Goal: Task Accomplishment & Management: Manage account settings

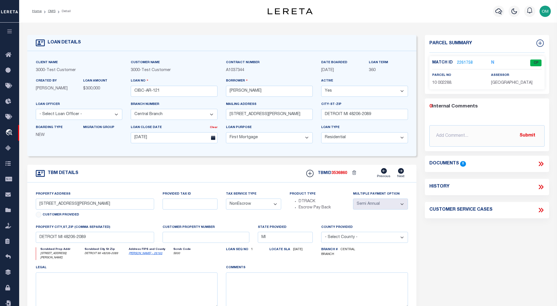
select select "25317"
select select "10"
select select "NonEscrow"
select select "2"
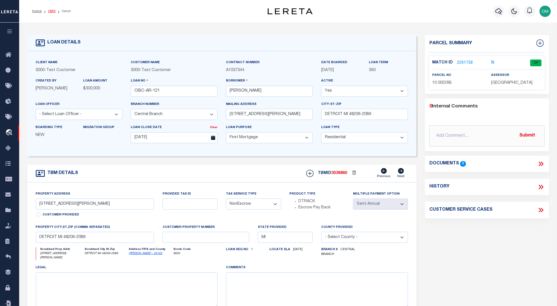
click at [51, 12] on link "OMS" at bounding box center [52, 11] width 8 height 3
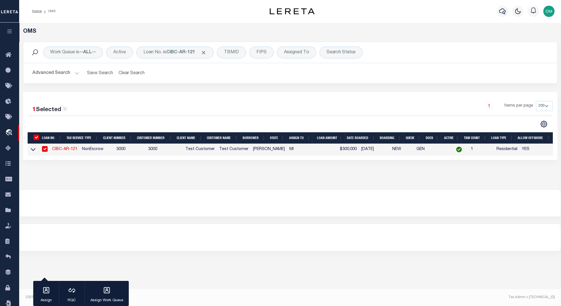
click at [64, 149] on link "CIBC-AR-121" at bounding box center [64, 149] width 25 height 4
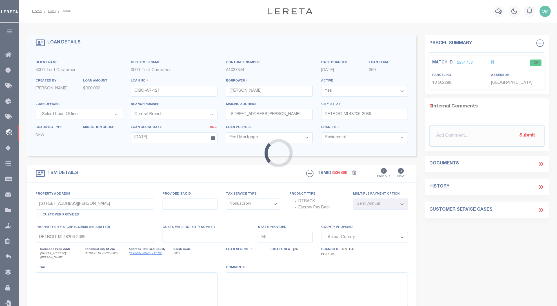
select select "25317"
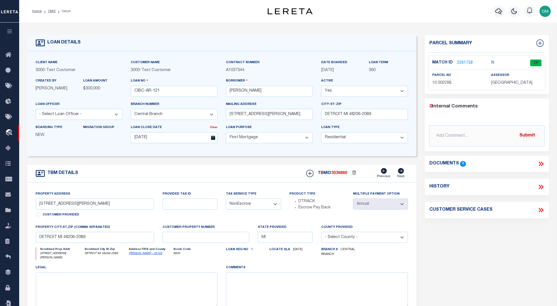
click at [466, 61] on link "2261758" at bounding box center [465, 63] width 16 height 6
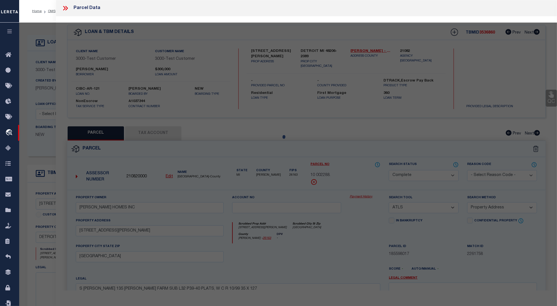
select select "AS"
select select
checkbox input "false"
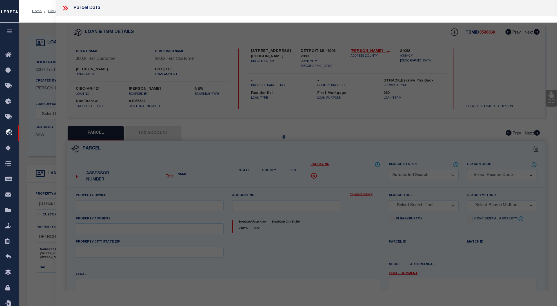
select select "CP"
type input "[PERSON_NAME] HOMES INC"
select select "ATL"
select select "ADD"
type input "[STREET_ADDRESS][PERSON_NAME]"
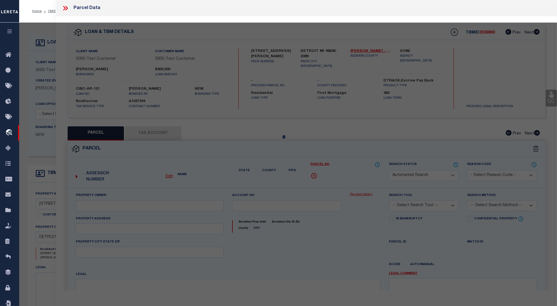
type input "[GEOGRAPHIC_DATA]"
type textarea "S [PERSON_NAME] 135 [PERSON_NAME] FARM SUB L32 P39-40 PLATS, W C R 10/99 35 X 1…"
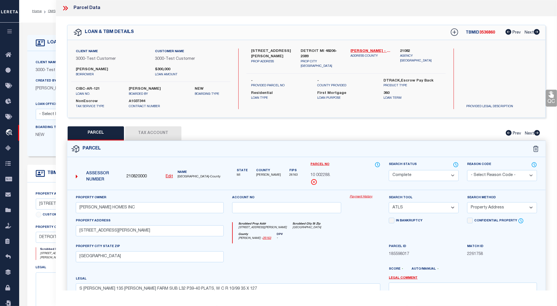
click at [363, 194] on link "Payment History" at bounding box center [364, 196] width 31 height 5
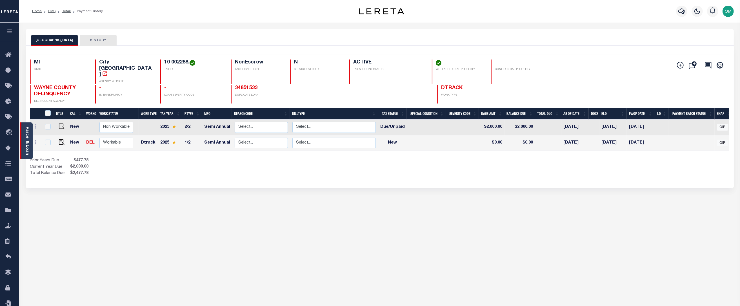
click at [27, 130] on link "Parcel & Loan" at bounding box center [27, 140] width 4 height 28
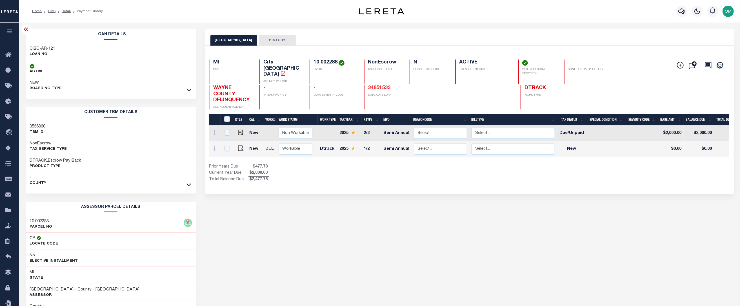
click at [379, 85] on link "34851533" at bounding box center [379, 87] width 23 height 5
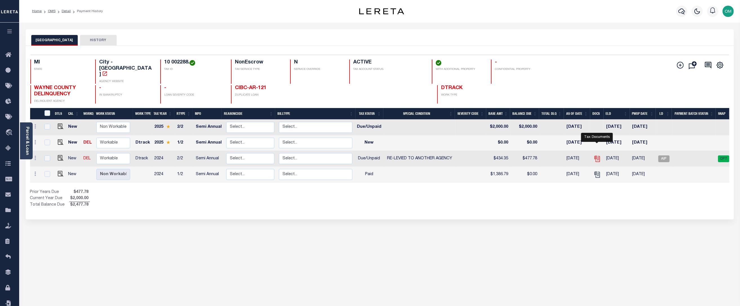
click at [596, 155] on icon "" at bounding box center [596, 157] width 5 height 5
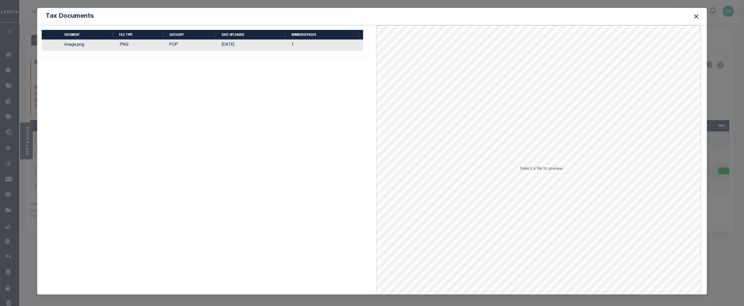
click at [304, 45] on td "1" at bounding box center [326, 45] width 74 height 11
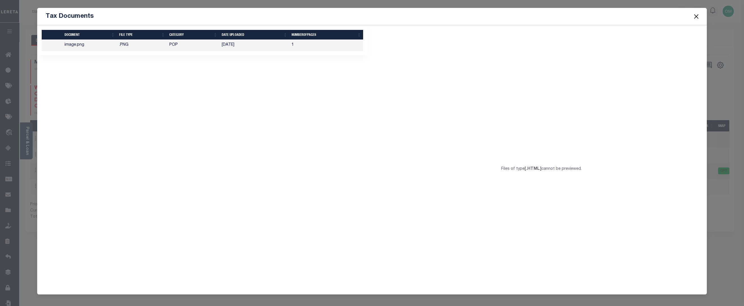
click at [698, 15] on button "Close" at bounding box center [695, 16] width 7 height 7
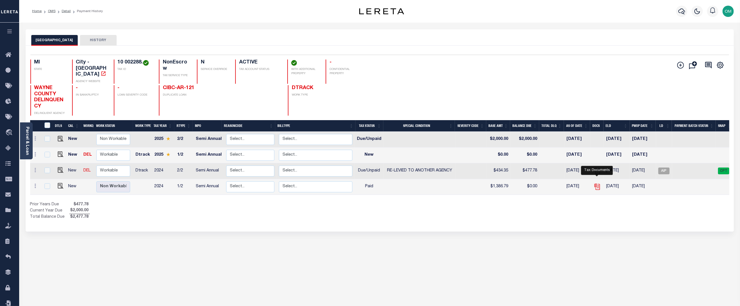
click at [598, 183] on icon "" at bounding box center [596, 186] width 7 height 7
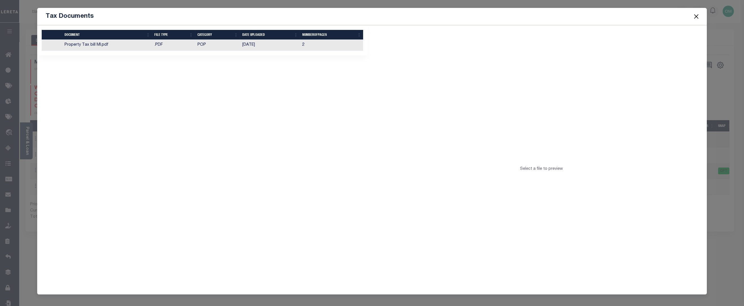
click at [696, 17] on button "Close" at bounding box center [695, 16] width 7 height 7
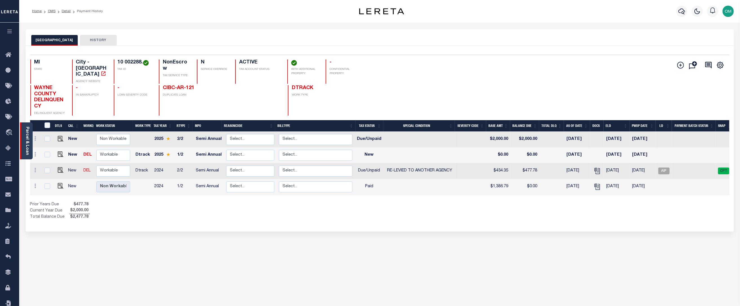
click at [28, 136] on link "Parcel & Loan" at bounding box center [27, 140] width 4 height 28
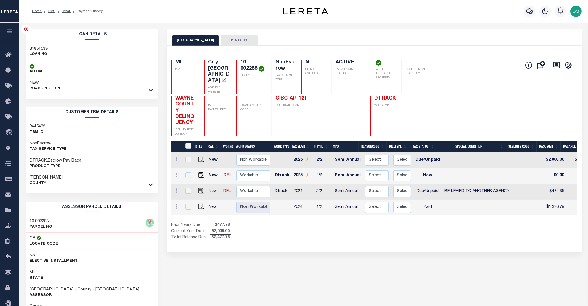
click at [41, 46] on h3 "34851533" at bounding box center [39, 49] width 18 height 6
click at [40, 127] on h3 "3445433" at bounding box center [38, 127] width 16 height 6
copy h3 "3445433"
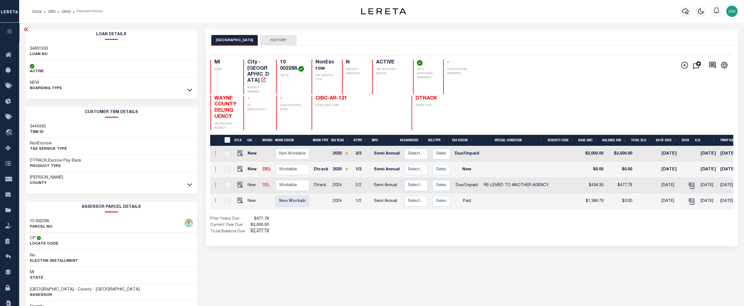
click at [39, 49] on h3 "34851533" at bounding box center [39, 49] width 18 height 6
copy h3 "34851533"
click at [51, 10] on link "OMS" at bounding box center [52, 11] width 8 height 3
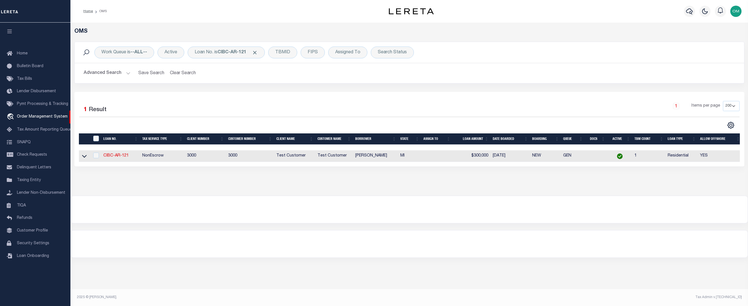
select select "200"
click at [254, 51] on span "Click to Remove" at bounding box center [255, 53] width 6 height 6
click at [242, 51] on div "TBMID" at bounding box center [238, 52] width 29 height 12
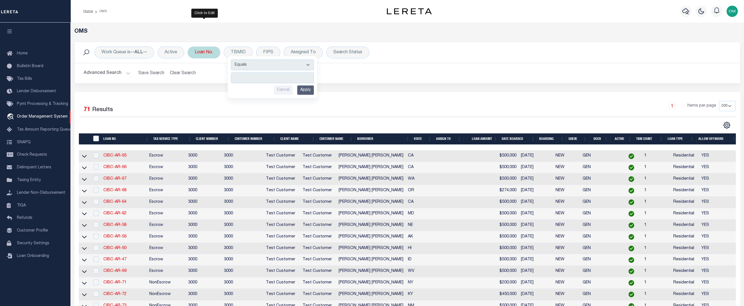
click at [204, 54] on div "Loan No." at bounding box center [204, 52] width 33 height 12
type input "34851533"
click at [277, 88] on input "Apply" at bounding box center [269, 92] width 17 height 9
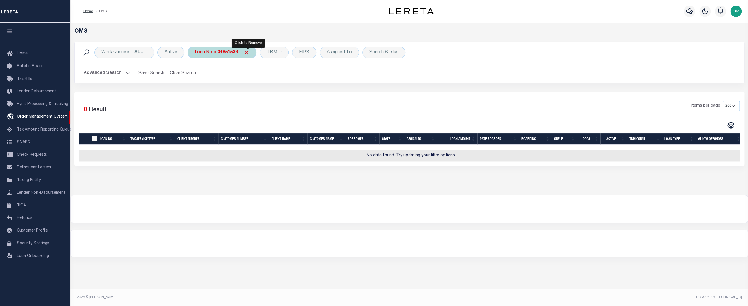
click at [249, 51] on span "Click to Remove" at bounding box center [246, 53] width 6 height 6
click at [245, 52] on div "TBMID" at bounding box center [238, 52] width 29 height 12
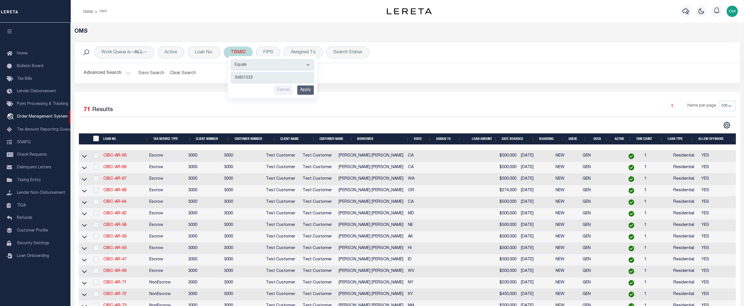
type input "34851533"
click at [308, 90] on input "Apply" at bounding box center [305, 89] width 17 height 9
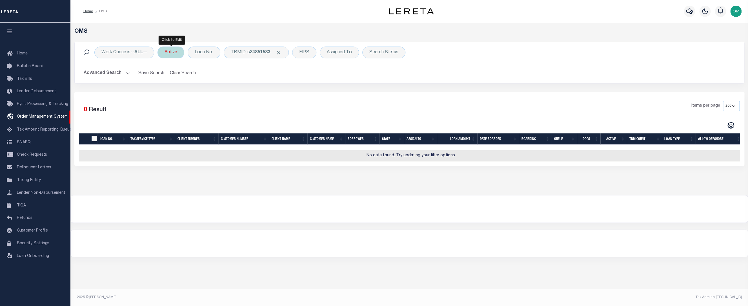
click at [172, 50] on div "Active" at bounding box center [170, 52] width 27 height 12
click at [188, 75] on select "Yes No" at bounding box center [206, 80] width 83 height 11
click at [186, 72] on div "Is Contains Yes No Cancel Apply" at bounding box center [206, 78] width 90 height 44
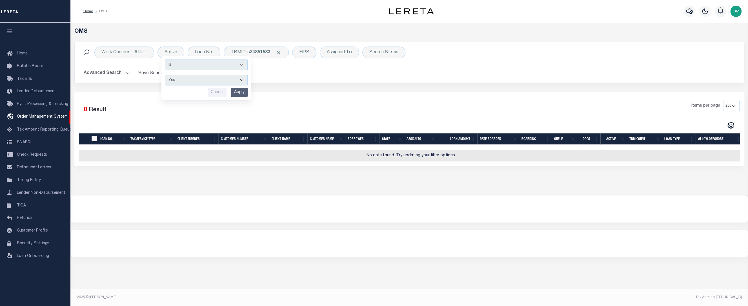
click at [368, 80] on div "Advanced Search Save Search Clear Search tblSearchTopScreen_dynamictable_____De…" at bounding box center [409, 73] width 669 height 20
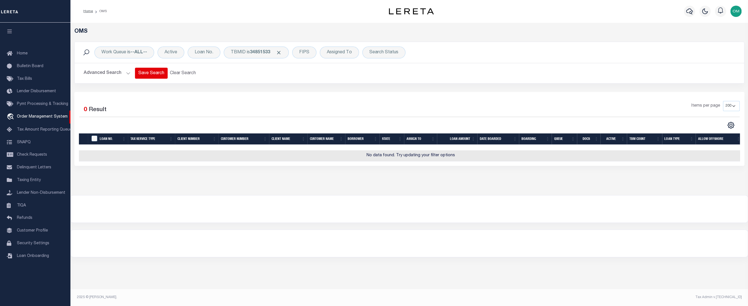
click at [138, 72] on button "Save Search" at bounding box center [151, 73] width 33 height 11
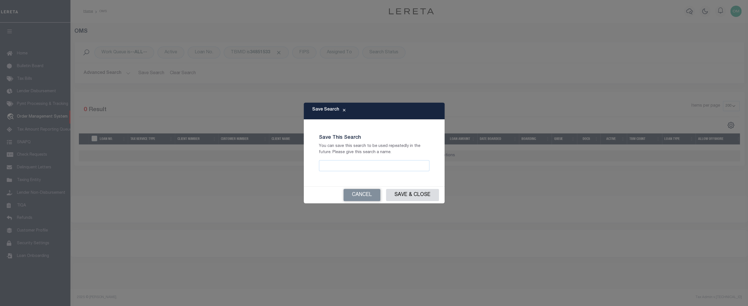
click at [126, 72] on div "Save Search Save This Search You can save this search to be used repeatedly in …" at bounding box center [374, 153] width 748 height 306
click at [363, 193] on button "Cancel" at bounding box center [361, 195] width 37 height 12
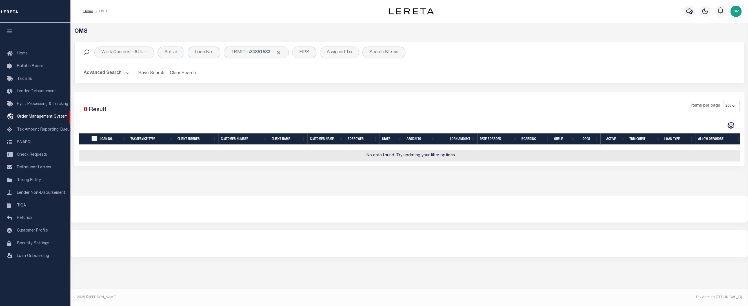
click at [119, 72] on button "Advanced Search" at bounding box center [107, 73] width 47 height 11
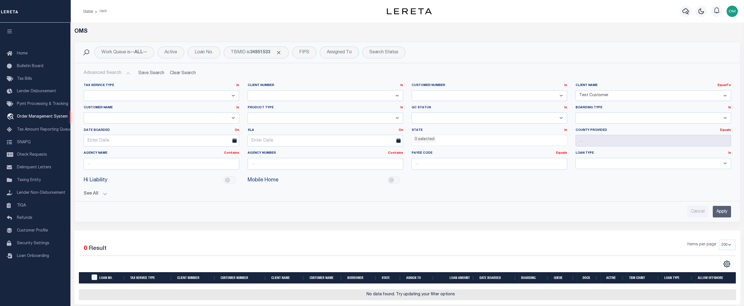
click at [716, 211] on input "Apply" at bounding box center [721, 212] width 18 height 12
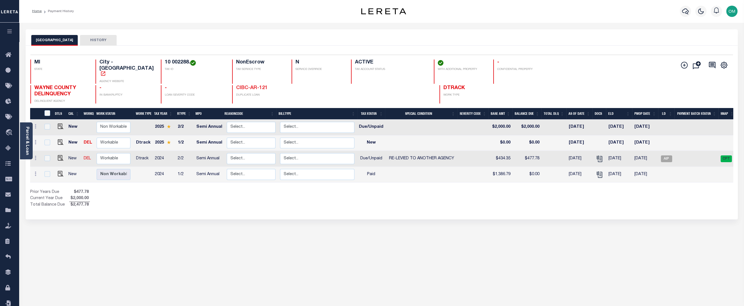
click at [243, 85] on link "CIBC-AR-121" at bounding box center [252, 87] width 32 height 5
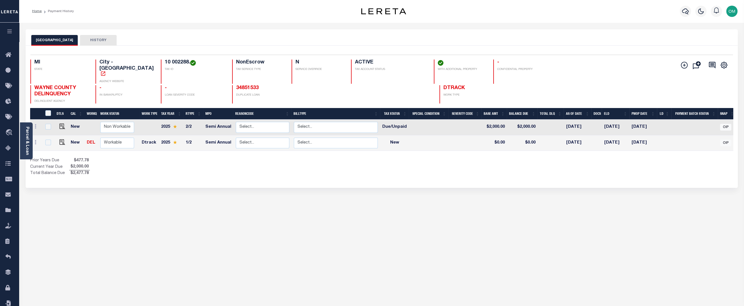
drag, startPoint x: 253, startPoint y: 75, endPoint x: 222, endPoint y: 77, distance: 31.3
click at [232, 85] on div "34851533 DUPLICATE LOAN" at bounding box center [291, 94] width 118 height 18
copy link "34851533"
click at [12, 30] on icon "button" at bounding box center [9, 31] width 6 height 5
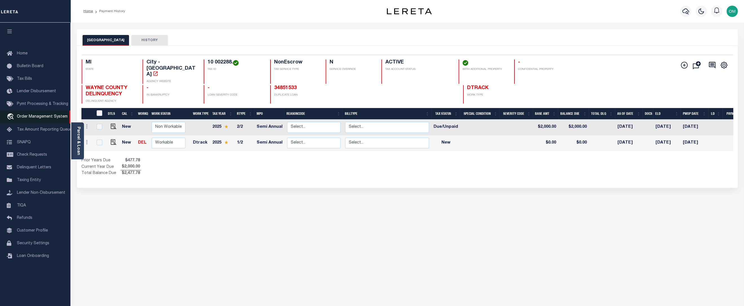
click at [38, 117] on span "Order Management System" at bounding box center [42, 117] width 51 height 4
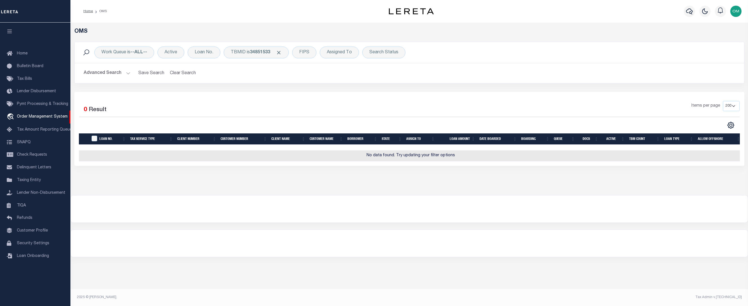
select select "200"
click at [262, 49] on div "TBMID is 34851533" at bounding box center [256, 52] width 65 height 12
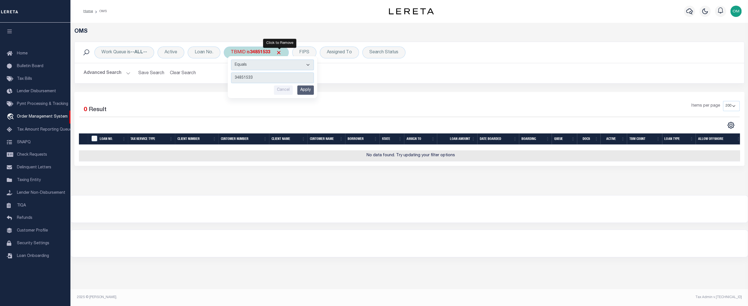
click at [281, 52] on span "Click to Remove" at bounding box center [279, 53] width 6 height 6
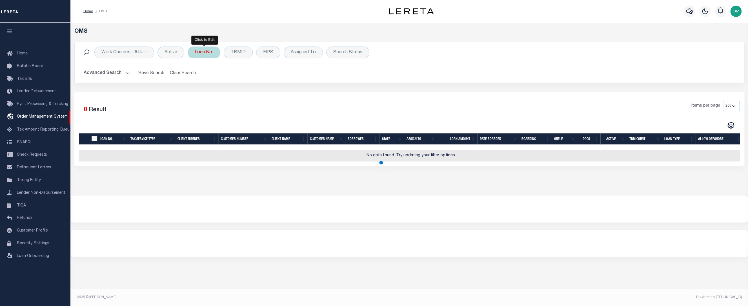
click at [212, 51] on div "Loan No." at bounding box center [204, 52] width 33 height 12
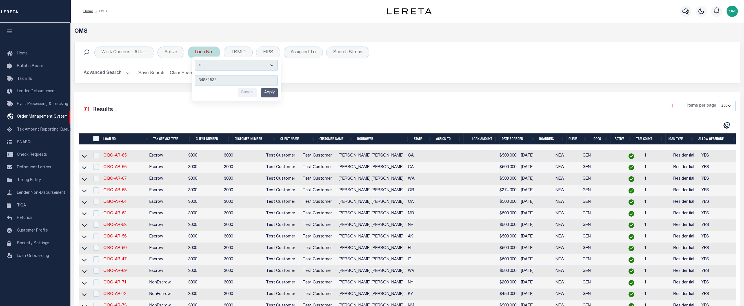
type input "34851533"
click at [272, 91] on input "Apply" at bounding box center [269, 92] width 17 height 9
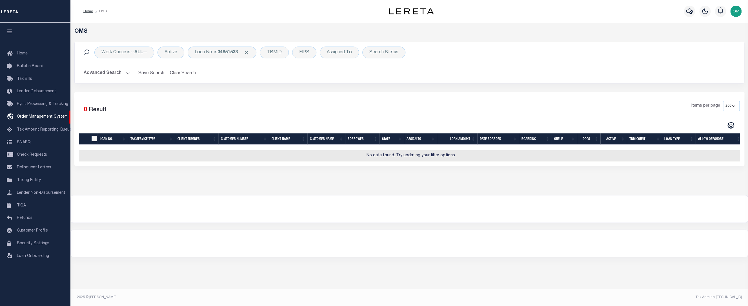
click at [126, 70] on button "Advanced Search" at bounding box center [107, 73] width 47 height 11
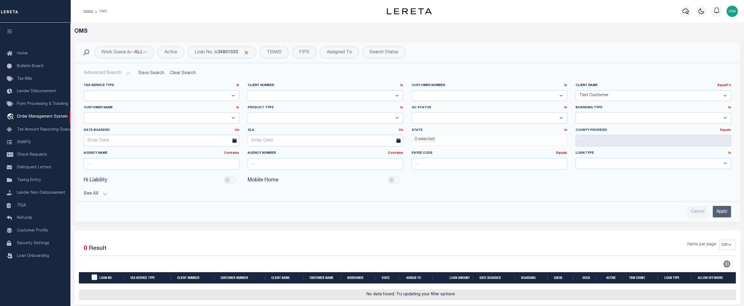
click at [639, 91] on select "78796 AB ABL Accumatch - Refunds AF AFCU AgustinADLQBank AgustinDtrackBank ALB …" at bounding box center [652, 95] width 155 height 11
select select
click at [575, 90] on select "78796 AB ABL Accumatch - Refunds AF AFCU AgustinADLQBank AgustinDtrackBank ALB …" at bounding box center [652, 95] width 155 height 11
click at [721, 210] on input "Apply" at bounding box center [721, 212] width 18 height 12
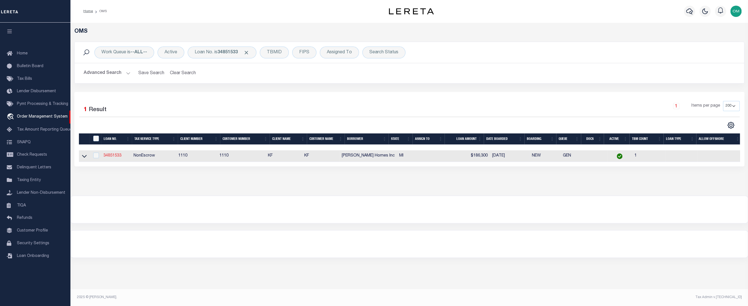
click at [109, 155] on link "34851533" at bounding box center [112, 155] width 18 height 4
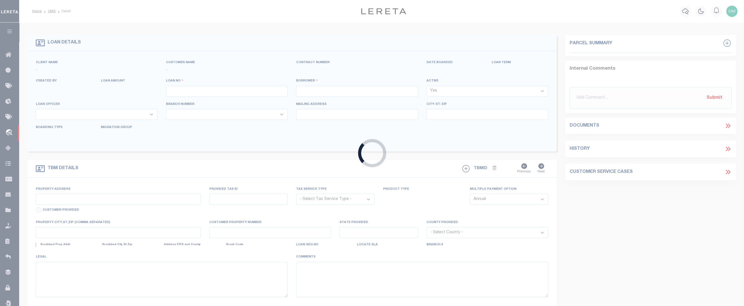
type input "34851533"
type input "[PERSON_NAME] Homes Inc"
select select
select select "10"
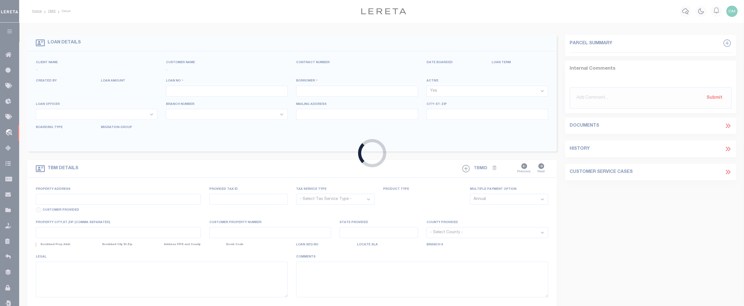
select select "NonEscrow"
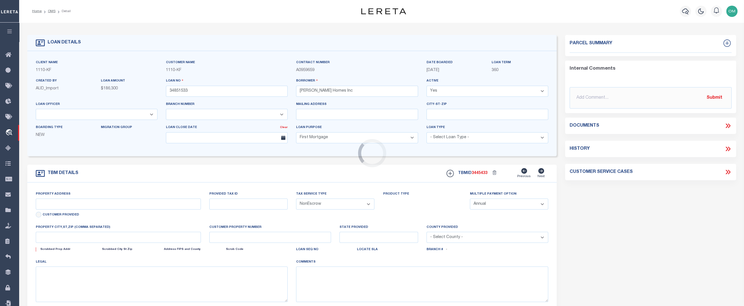
type input "[STREET_ADDRESS][PERSON_NAME]"
type input "10002288"
type input "DETROIT MI 48206"
type input "MI"
select select
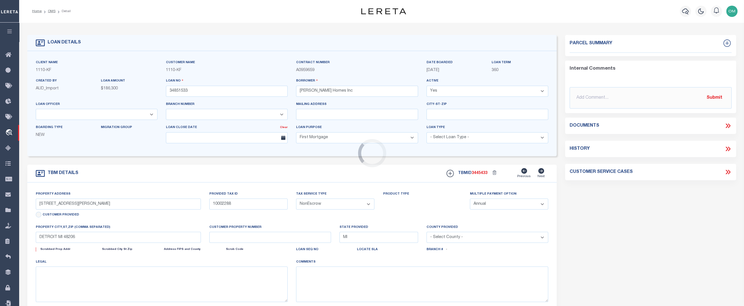
select select "3485"
select select "2"
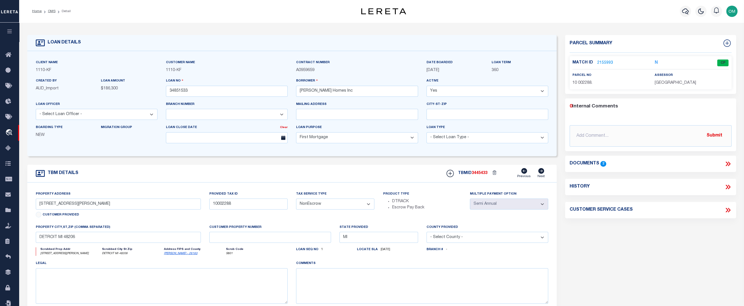
click at [604, 63] on link "2155993" at bounding box center [605, 63] width 16 height 6
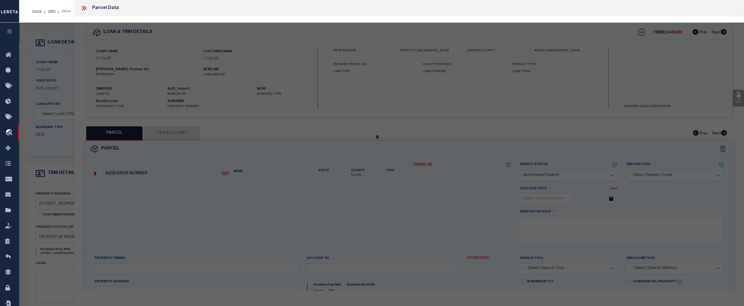
checkbox input "false"
select select "CP"
type input "IVEY HOMES INC"
select select "ATL"
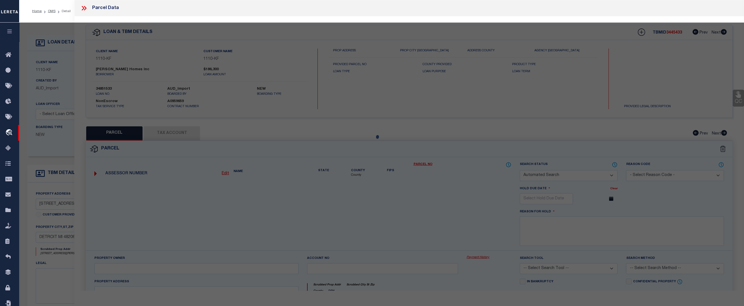
select select "ADD"
type input "2517 TAYLOR ST"
type input "DETROIT, MI 48206"
type textarea "S [PERSON_NAME] 135 [PERSON_NAME] FARM SUB L32 P39-40 PLATS, W C R 10/99 35 X 1…"
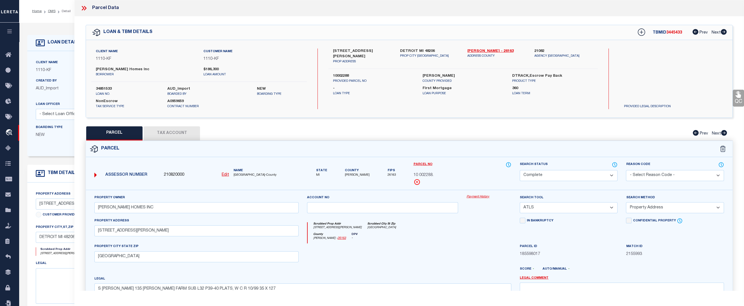
click at [180, 133] on button "Tax Account" at bounding box center [172, 133] width 56 height 14
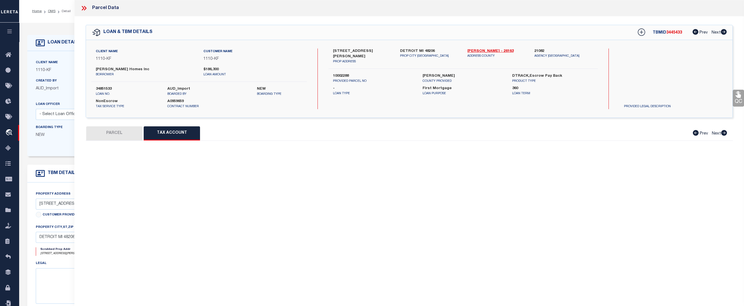
select select "100"
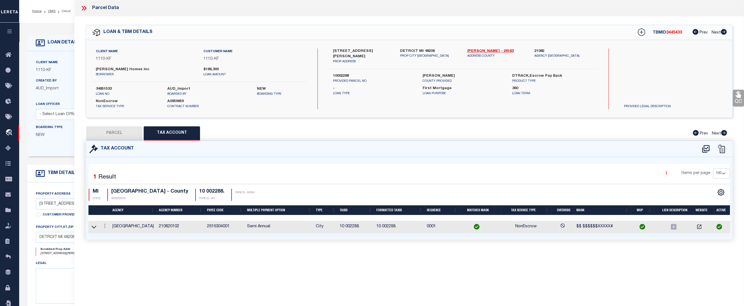
click at [121, 134] on button "PARCEL" at bounding box center [114, 133] width 56 height 14
select select "AS"
select select
checkbox input "false"
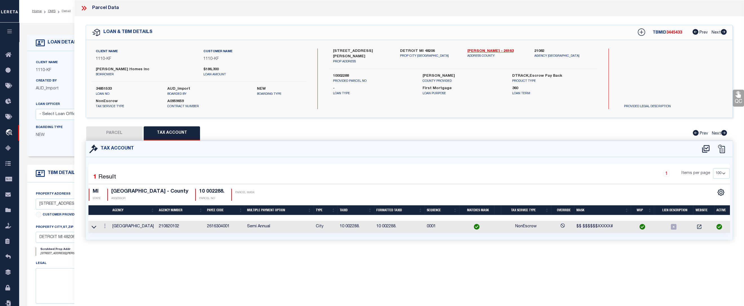
checkbox input "false"
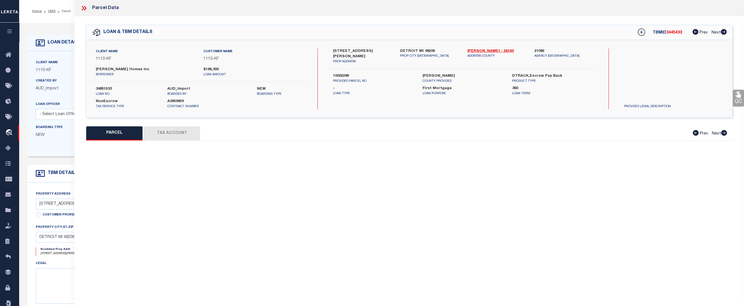
select select "CP"
type input "IVEY HOMES INC"
select select "ATL"
select select "ADD"
type input "2517 TAYLOR ST"
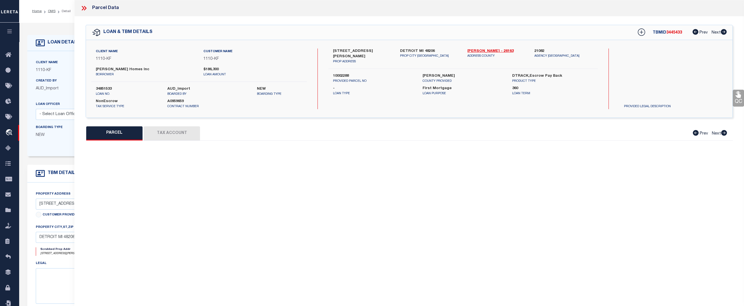
type input "DETROIT, MI 48206"
type textarea "S [PERSON_NAME] 135 [PERSON_NAME] FARM SUB L32 P39-40 PLATS, W C R 10/99 35 X 1…"
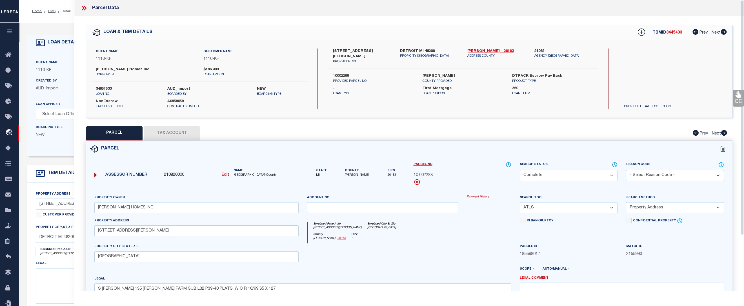
click at [84, 8] on icon at bounding box center [83, 8] width 7 height 7
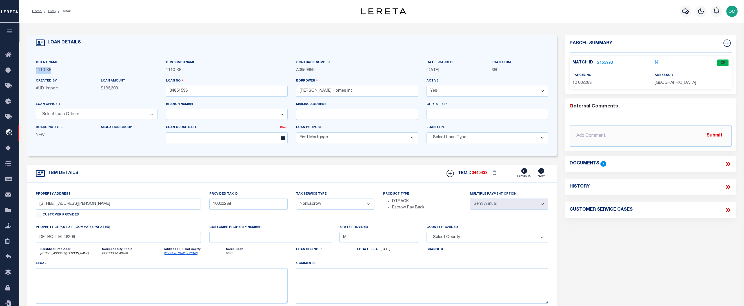
drag, startPoint x: 55, startPoint y: 68, endPoint x: 35, endPoint y: 69, distance: 19.7
click at [36, 69] on p "1110 - KF" at bounding box center [97, 70] width 122 height 6
copy p "1110 - KF"
click at [603, 61] on link "2155993" at bounding box center [605, 63] width 16 height 6
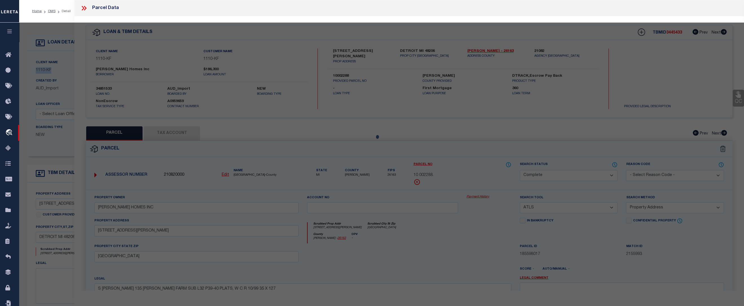
select select "AS"
select select
checkbox input "false"
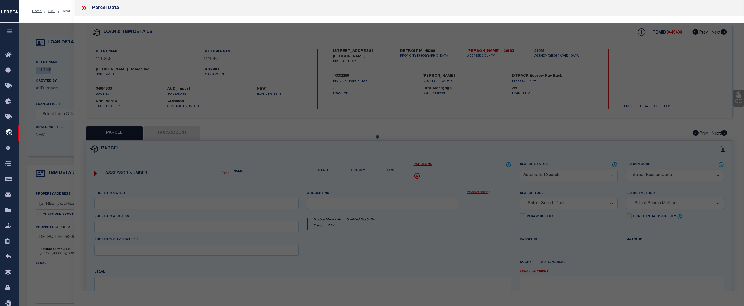
select select "CP"
type input "IVEY HOMES INC"
select select "ATL"
select select "ADD"
type input "2517 TAYLOR ST"
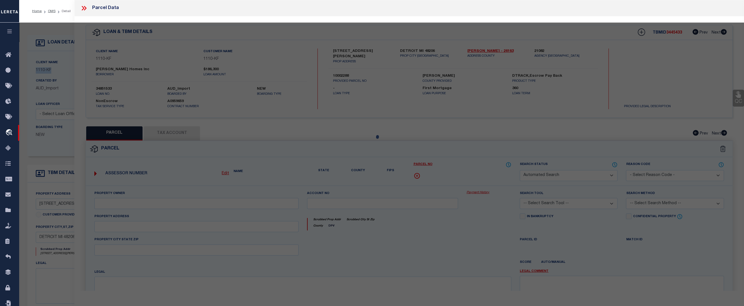
type input "DETROIT, MI 48206"
type textarea "S [PERSON_NAME] 135 [PERSON_NAME] FARM SUB L32 P39-40 PLATS, W C R 10/99 35 X 1…"
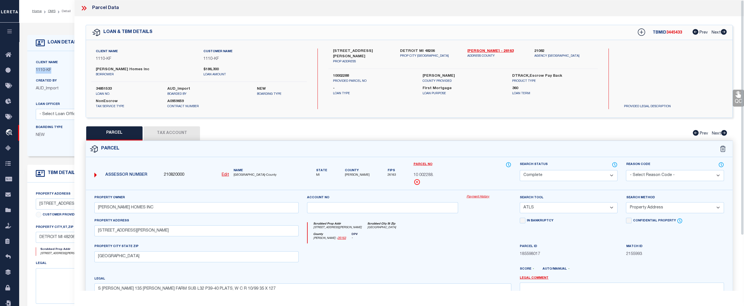
click at [482, 194] on link "Payment History" at bounding box center [488, 196] width 45 height 5
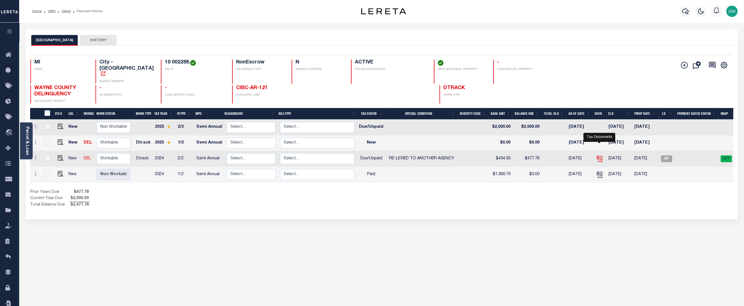
click at [598, 155] on icon "" at bounding box center [599, 158] width 7 height 7
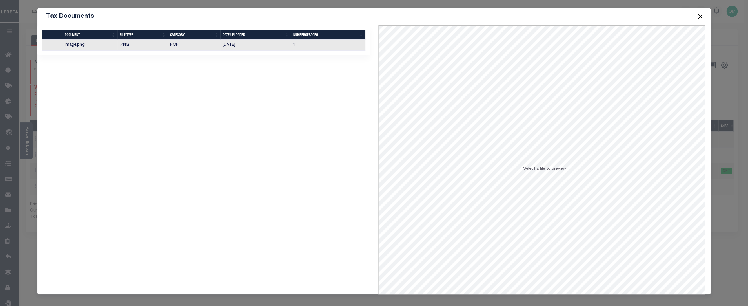
drag, startPoint x: 700, startPoint y: 14, endPoint x: 693, endPoint y: 16, distance: 7.9
click at [699, 15] on button "Close" at bounding box center [699, 16] width 7 height 7
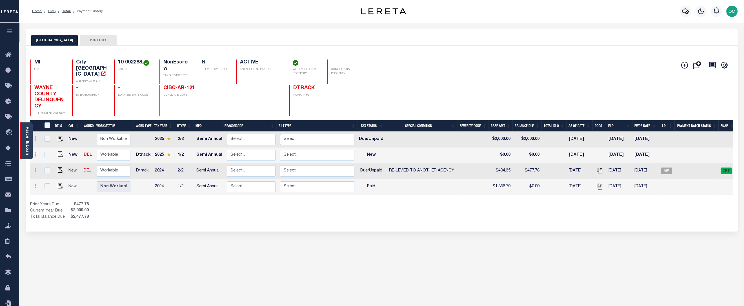
click at [27, 133] on link "Parcel & Loan" at bounding box center [27, 140] width 4 height 28
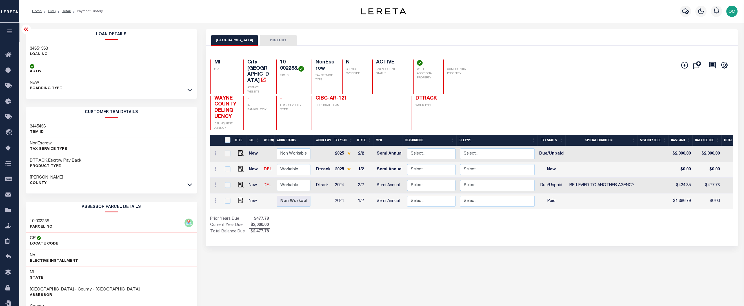
click at [40, 50] on h3 "34851533" at bounding box center [39, 49] width 18 height 6
copy h3 "34851533"
